Goal: Task Accomplishment & Management: Complete application form

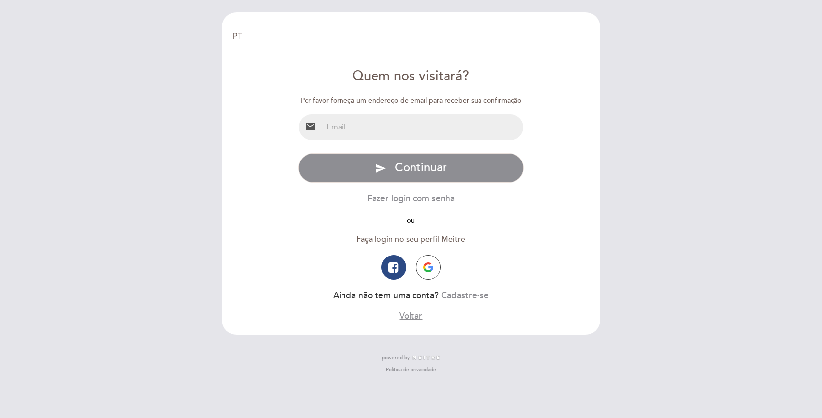
select select "pt"
click at [460, 296] on button "Cadastre-se" at bounding box center [465, 296] width 48 height 12
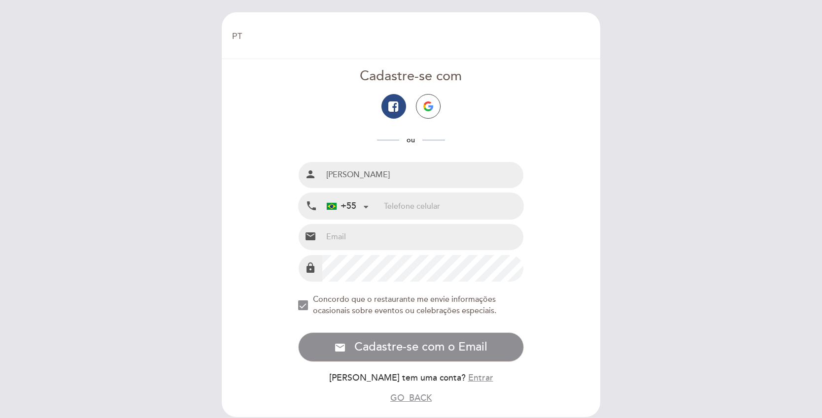
type input "[PERSON_NAME]"
type input "11966716651"
type input "[PERSON_NAME][EMAIL_ADDRESS][DOMAIN_NAME]"
click at [302, 308] on div "NEW_MODAL_AGREE_RESTAURANT_SEND_OCCASIONAL_INFO" at bounding box center [303, 306] width 10 height 10
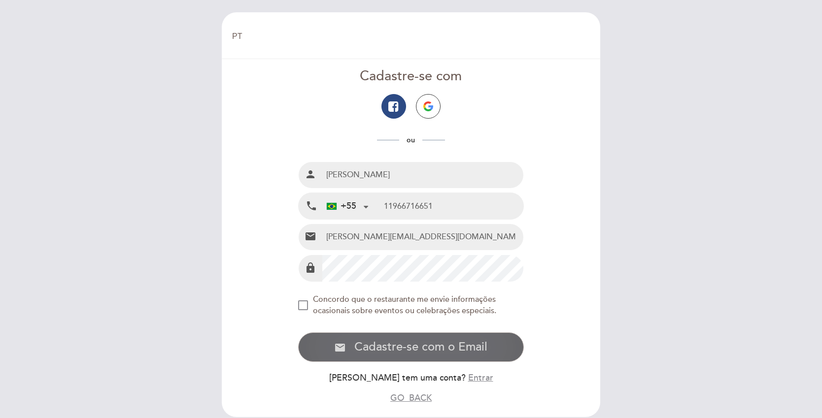
click at [390, 338] on button "email Cadastre-se com o Email Cadastre-se" at bounding box center [411, 348] width 226 height 30
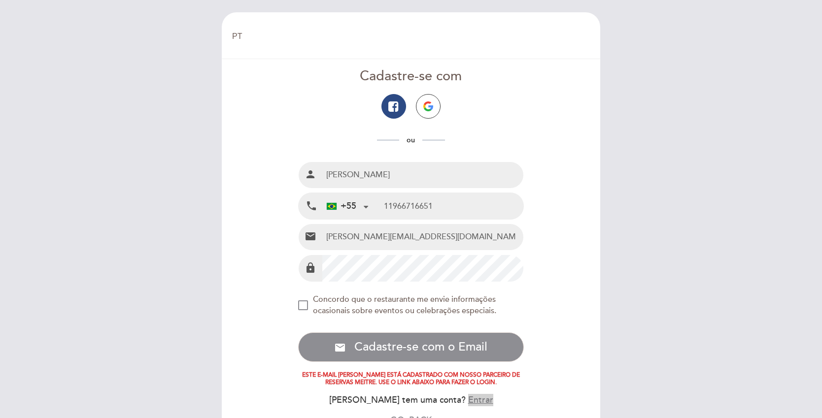
click at [468, 394] on button "Entrar" at bounding box center [480, 400] width 25 height 12
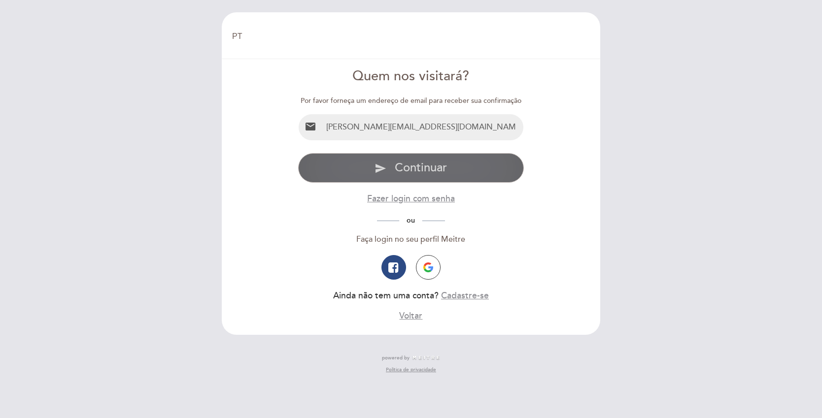
type input "[PERSON_NAME][EMAIL_ADDRESS][DOMAIN_NAME]"
click at [370, 162] on button "send Continuar" at bounding box center [411, 168] width 226 height 30
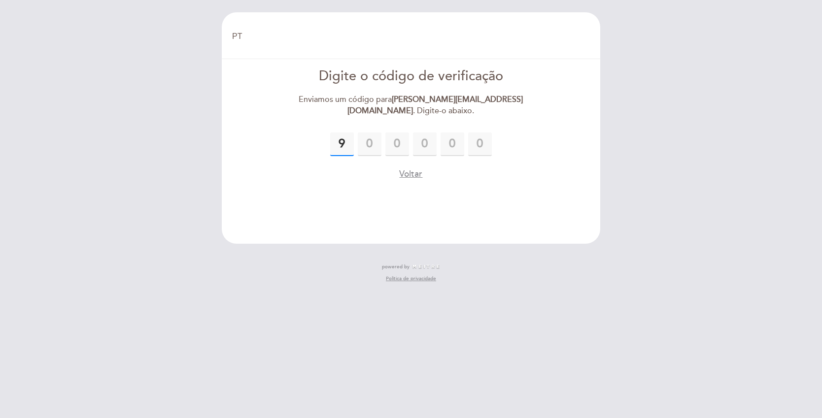
type input "9"
type input "3"
type input "7"
type input "5"
type input "2"
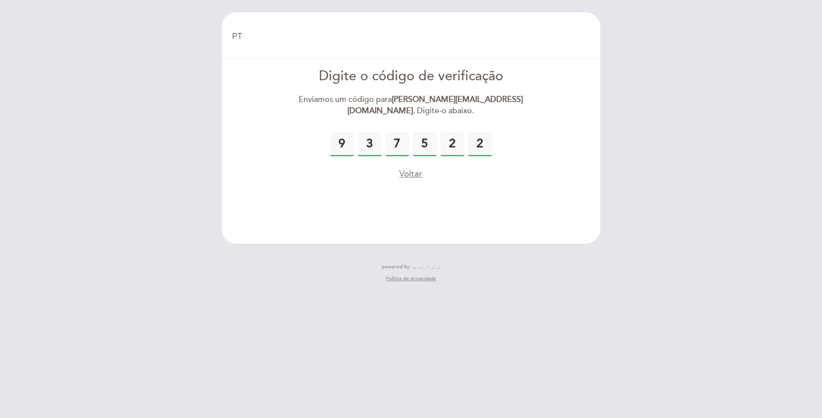
type input "2"
